Goal: Task Accomplishment & Management: Complete application form

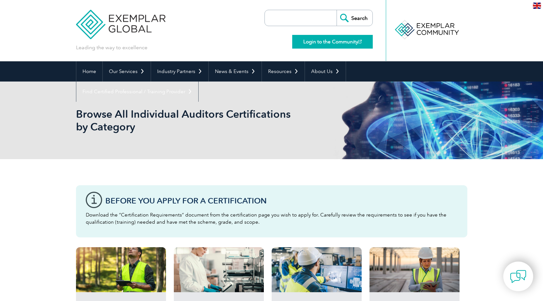
click at [320, 43] on link "Login to the Community" at bounding box center [332, 42] width 81 height 14
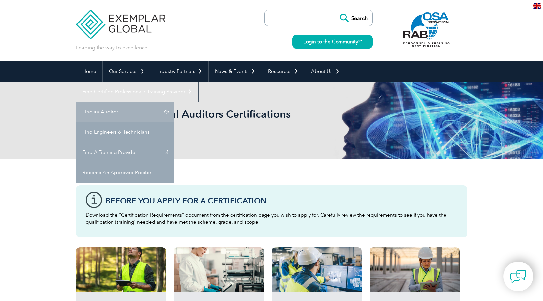
click at [174, 102] on link "Find an Auditor" at bounding box center [125, 112] width 98 height 20
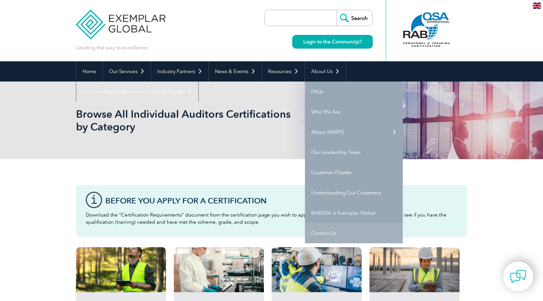
click at [327, 229] on link "Contact Us" at bounding box center [354, 233] width 98 height 20
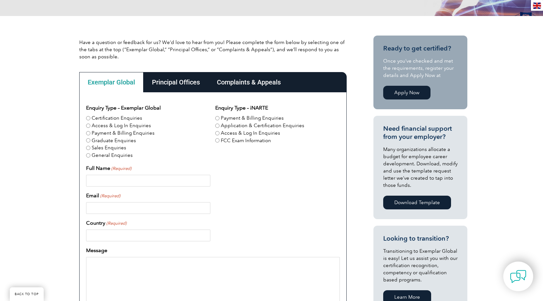
scroll to position [163, 0]
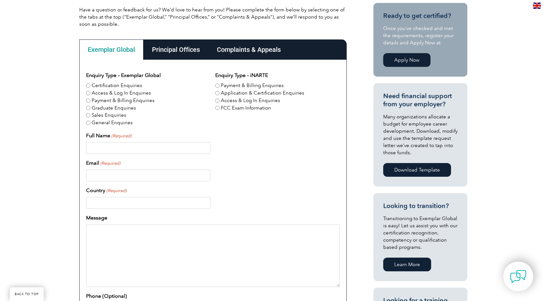
click at [132, 86] on label "Certification Enquiries" at bounding box center [117, 86] width 51 height 8
click at [90, 86] on input "Certification Enquiries" at bounding box center [88, 86] width 4 height 4
radio input "true"
click at [122, 150] on input "Full Name (Required)" at bounding box center [148, 148] width 124 height 12
type input "Ahmed Abd El Aziz Abd El Fatah Ahmed"
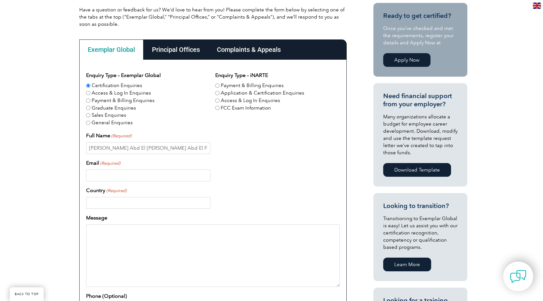
type input "ahmed.a.matter@gmail.com"
type input "مصر"
type input "+201152226025"
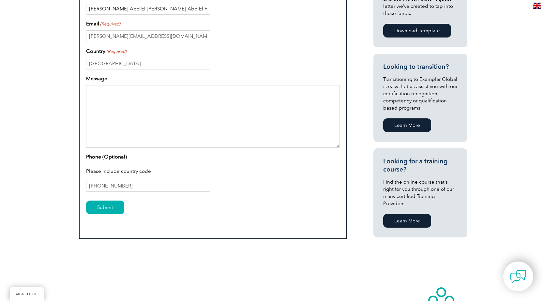
scroll to position [326, 0]
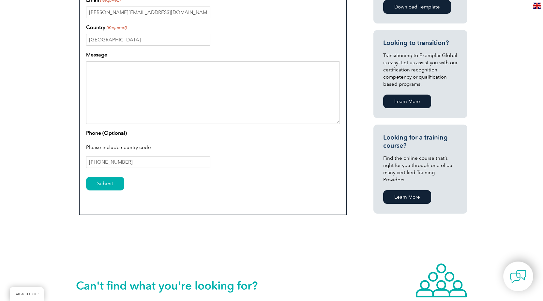
click at [116, 77] on textarea "Message" at bounding box center [213, 92] width 254 height 63
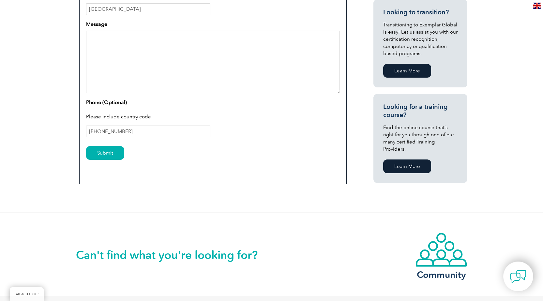
scroll to position [359, 0]
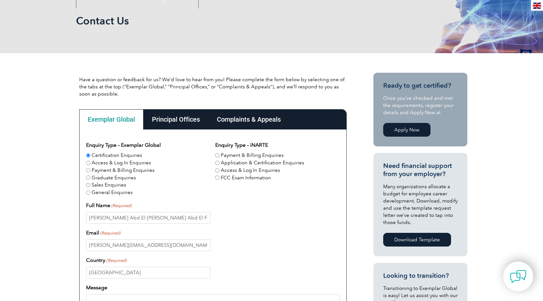
scroll to position [0, 0]
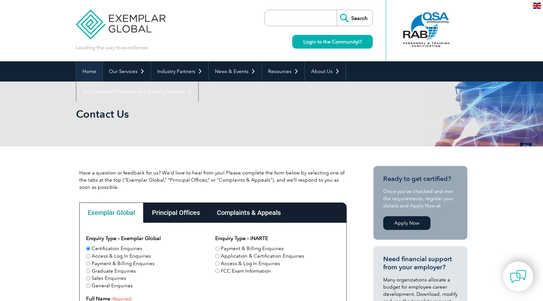
click at [86, 72] on link "Home" at bounding box center [89, 71] width 26 height 20
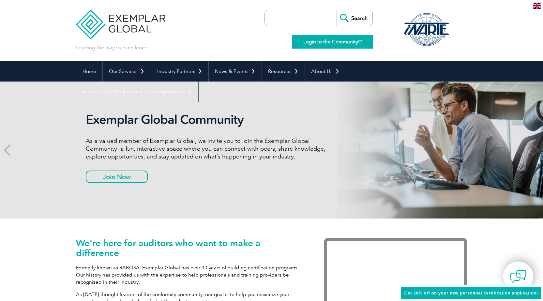
click at [328, 41] on link "Login to the Community" at bounding box center [332, 42] width 81 height 14
